Goal: Task Accomplishment & Management: Complete application form

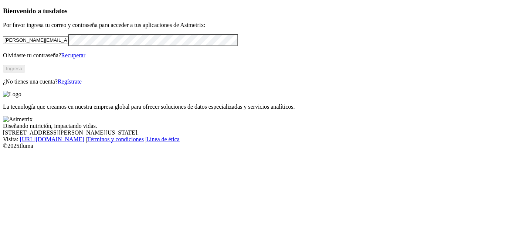
click at [37, 85] on div "Bienvenido a tus datos Por favor ingresa tu correo y contraseña para acceder a …" at bounding box center [252, 46] width 499 height 78
drag, startPoint x: 126, startPoint y: 50, endPoint x: 0, endPoint y: 41, distance: 126.4
click at [3, 41] on div "Bienvenido a tus datos Por favor ingresa tu correo y contraseña para acceder a …" at bounding box center [252, 46] width 499 height 78
paste input "desarrollo.qlik"
type input "[EMAIL_ADDRESS][DOMAIN_NAME]"
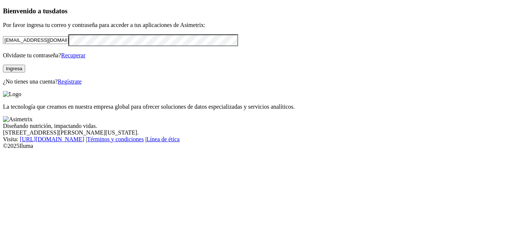
click at [30, 85] on div "Bienvenido a tus datos Por favor ingresa tu correo y contraseña para acceder a …" at bounding box center [252, 46] width 499 height 78
click at [3, 63] on div "Bienvenido a tus datos Por favor ingresa tu correo y contraseña para acceder a …" at bounding box center [252, 46] width 499 height 78
click at [26, 85] on p "¿No tienes una cuenta? Regístrate" at bounding box center [252, 81] width 499 height 7
click at [25, 72] on button "Ingresa" at bounding box center [14, 69] width 22 height 8
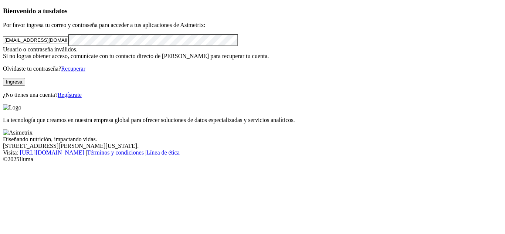
click at [272, 104] on div "La tecnología que creamos en nuestra empresa global para ofrecer soluciones de …" at bounding box center [252, 113] width 499 height 19
